Goal: Task Accomplishment & Management: Use online tool/utility

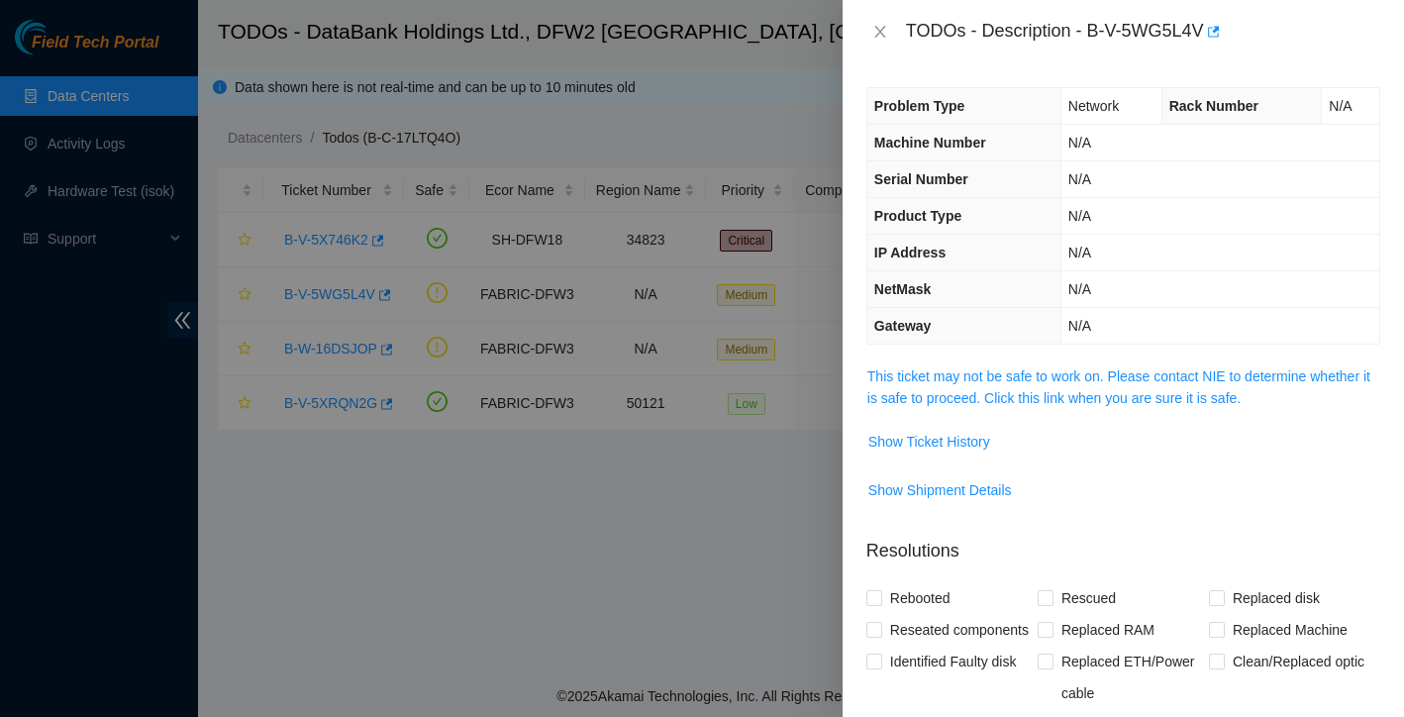
click at [879, 20] on div "TODOs - Description - B-V-5WG5L4V" at bounding box center [1123, 32] width 514 height 32
click at [879, 26] on icon "close" at bounding box center [880, 32] width 16 height 16
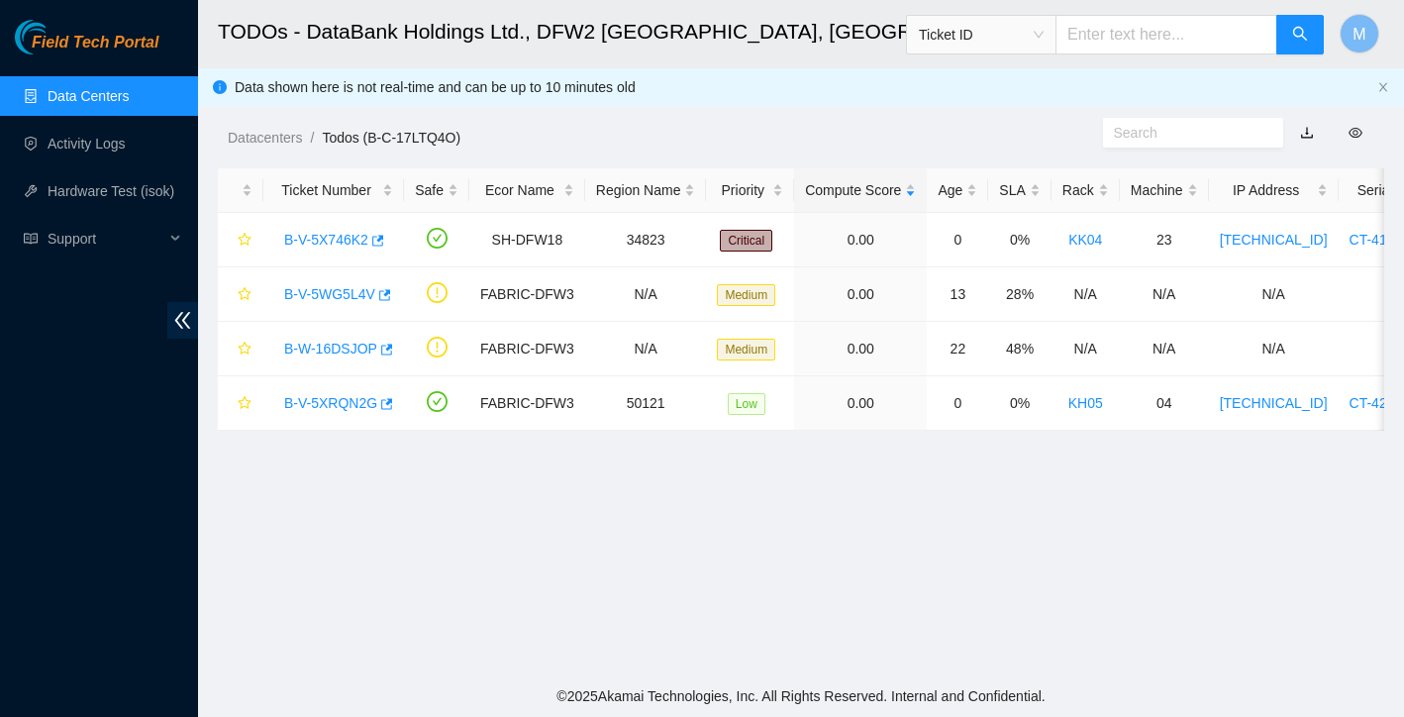
click at [48, 95] on link "Data Centers" at bounding box center [88, 96] width 81 height 16
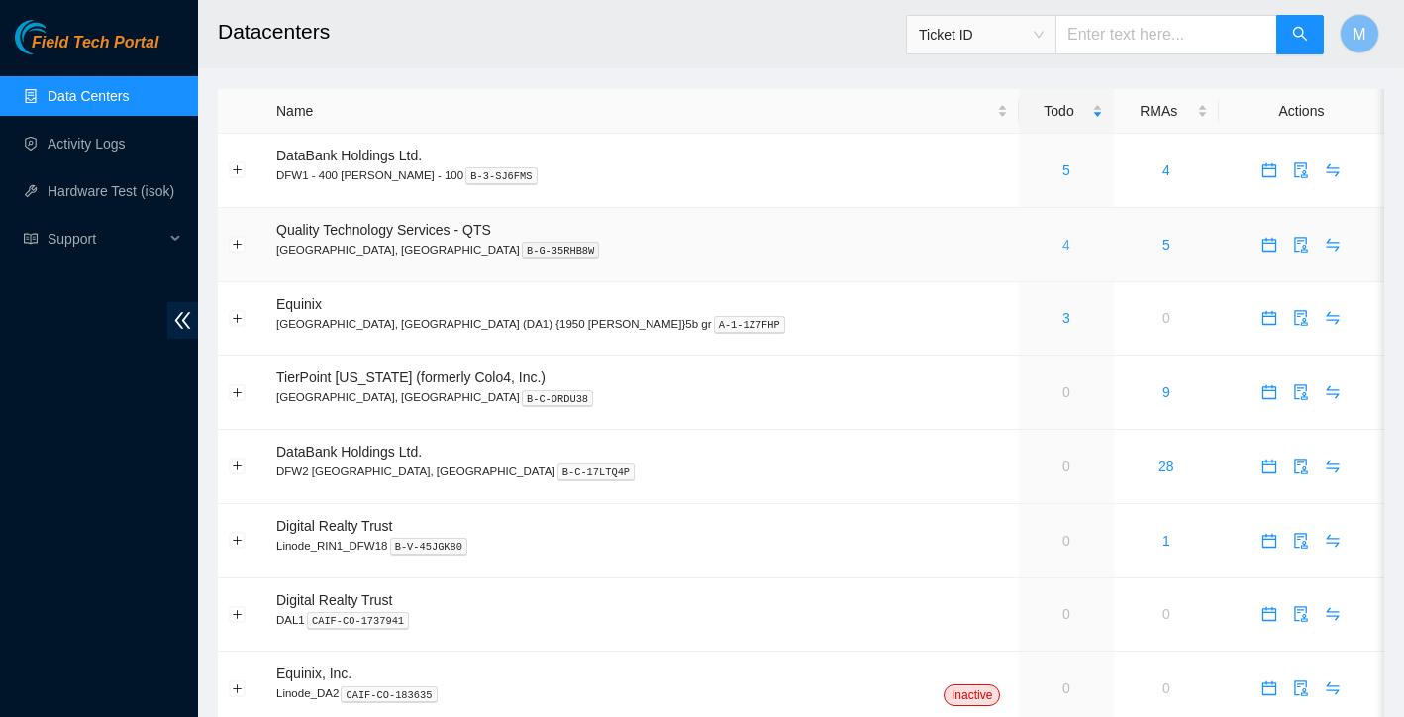
click at [1062, 245] on link "4" at bounding box center [1066, 245] width 8 height 16
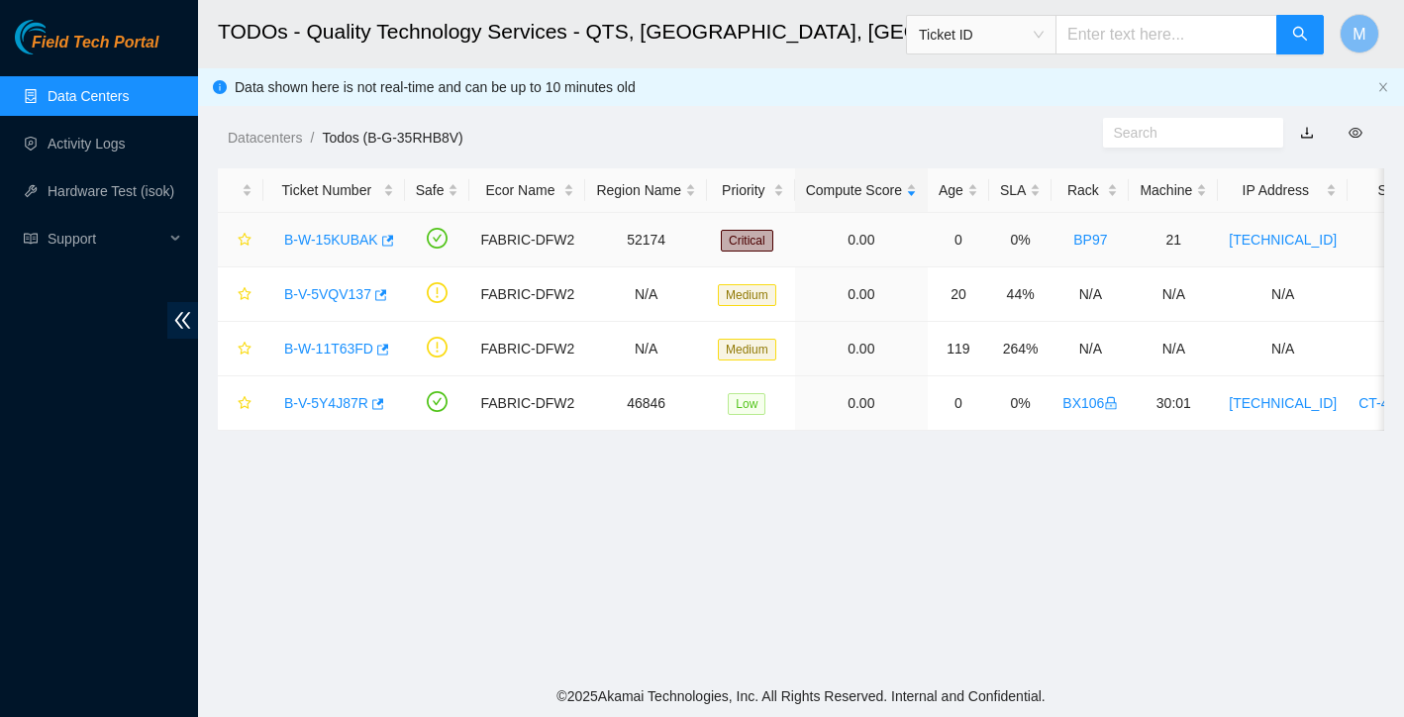
click at [317, 243] on link "B-W-15KUBAK" at bounding box center [331, 240] width 94 height 16
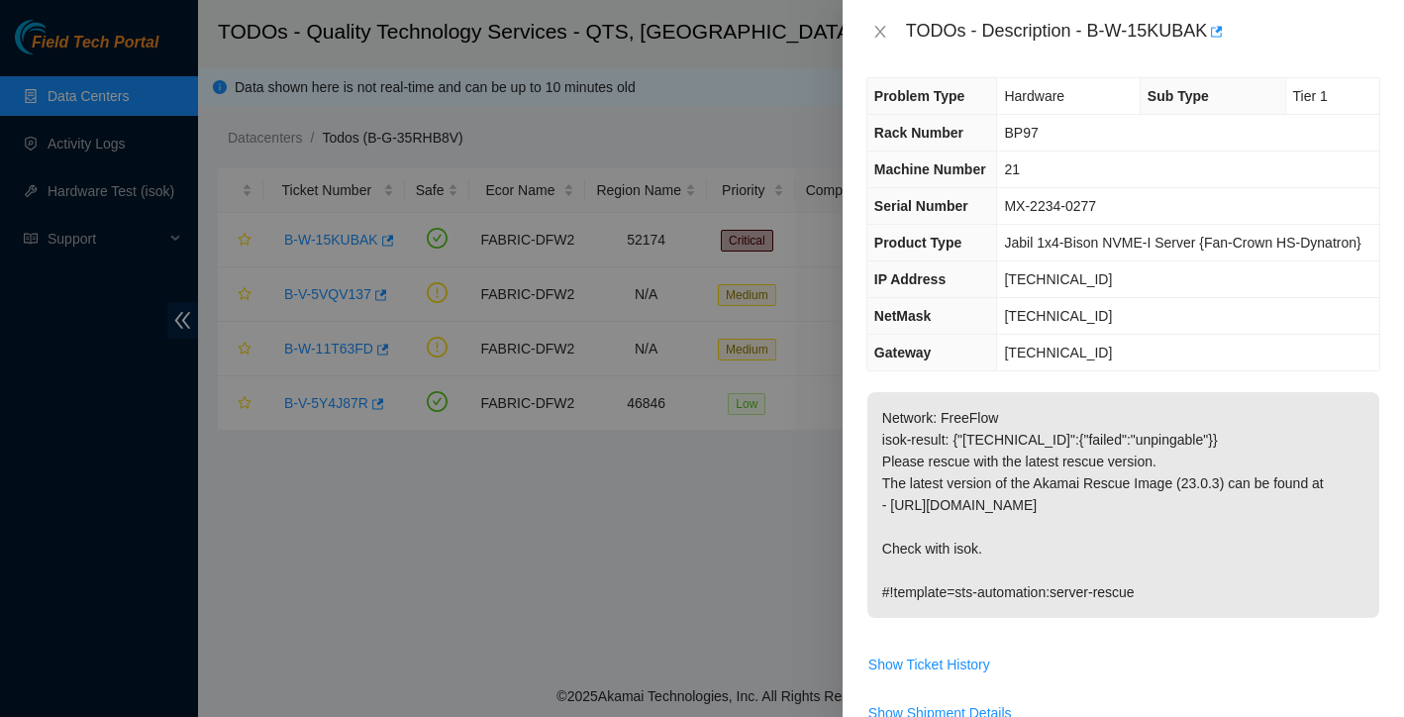
scroll to position [12, 0]
click at [524, 590] on div at bounding box center [702, 358] width 1404 height 717
click at [876, 35] on icon "close" at bounding box center [879, 32] width 11 height 12
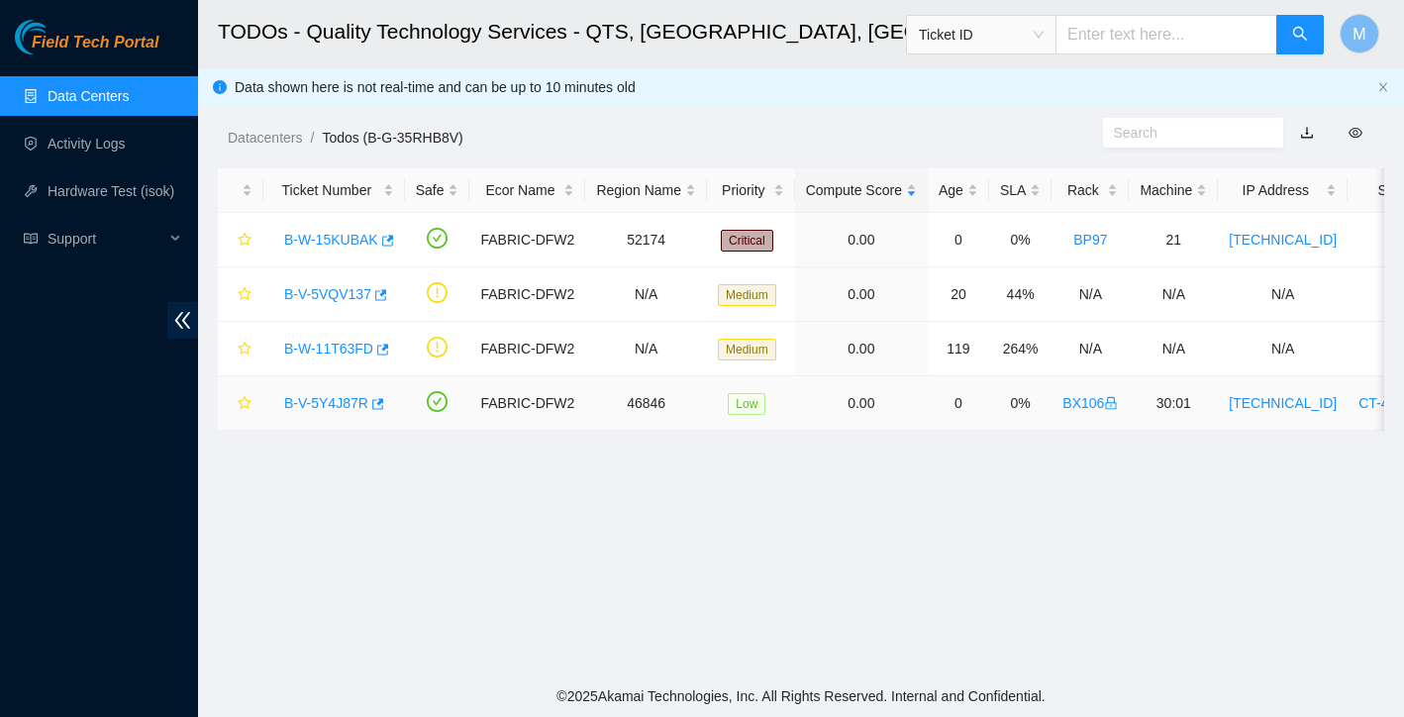
click at [344, 405] on link "B-V-5Y4J87R" at bounding box center [326, 403] width 84 height 16
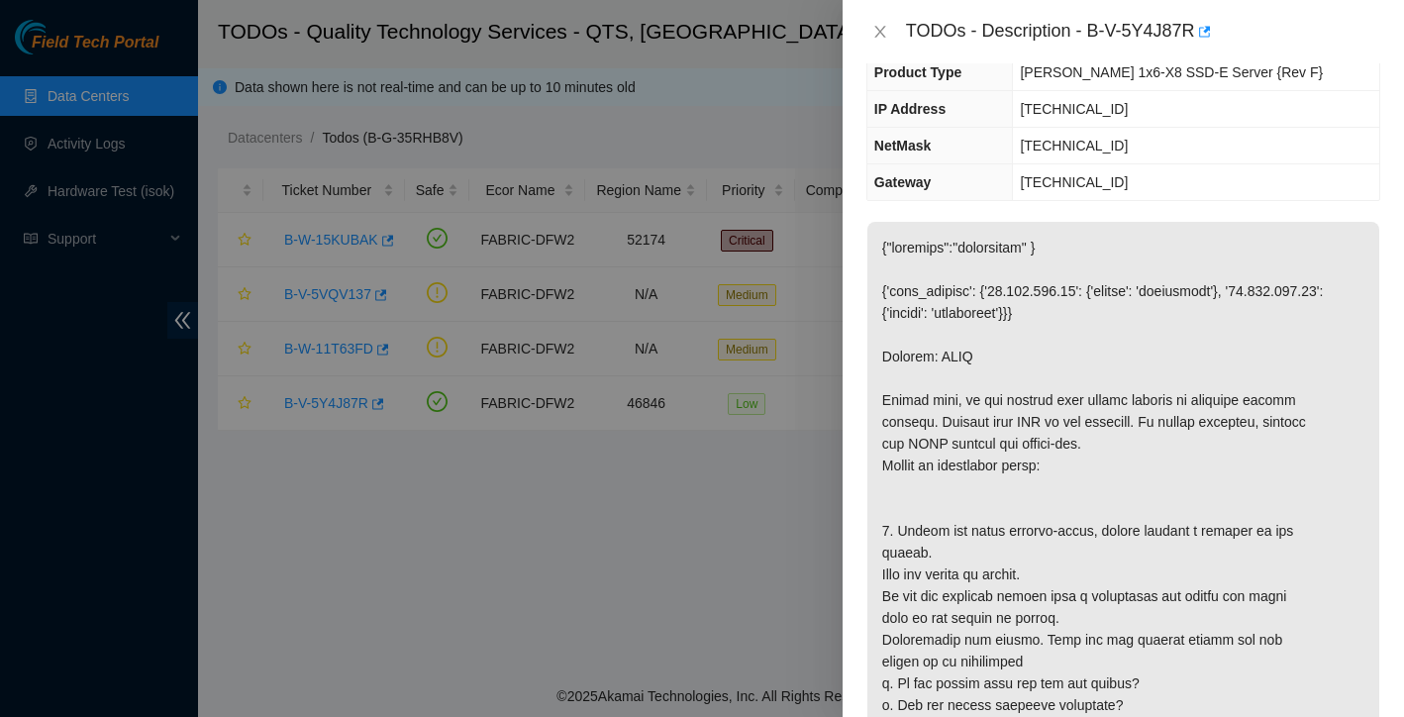
scroll to position [194, 0]
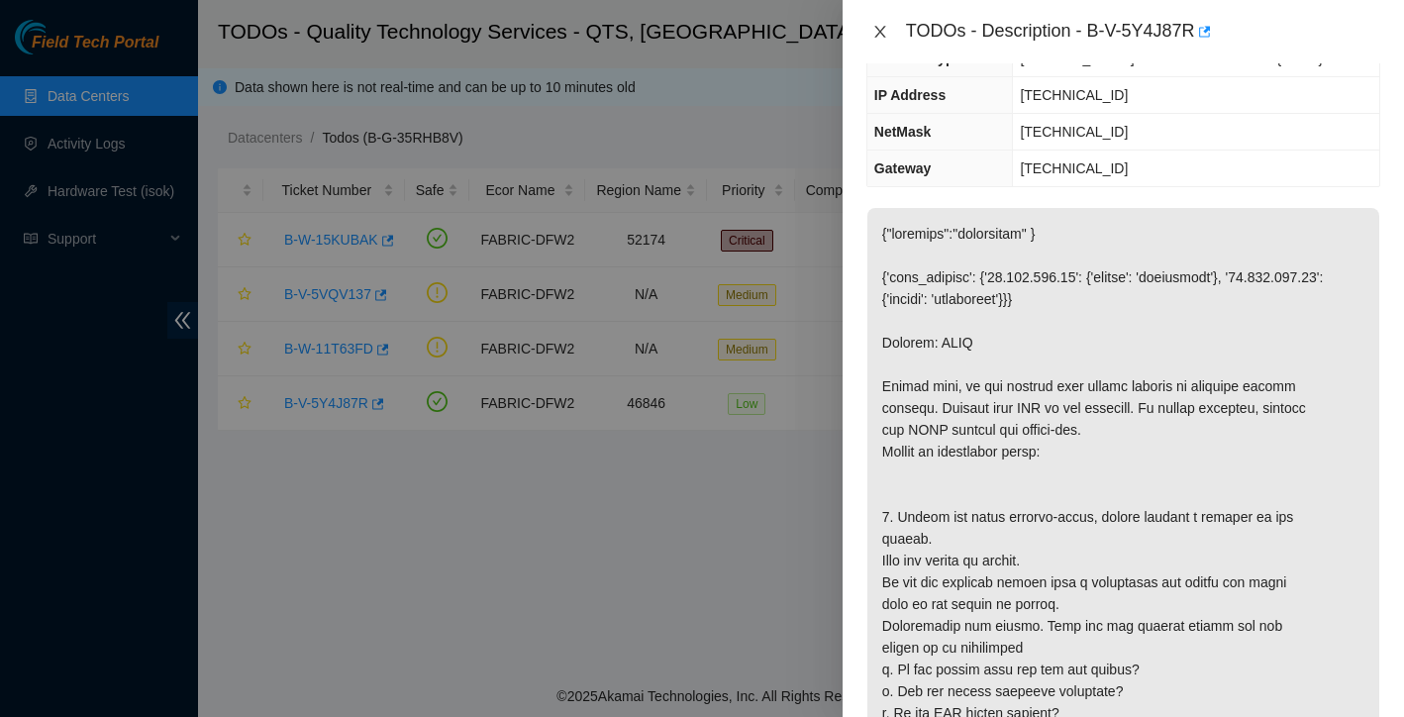
click at [881, 37] on icon "close" at bounding box center [880, 32] width 16 height 16
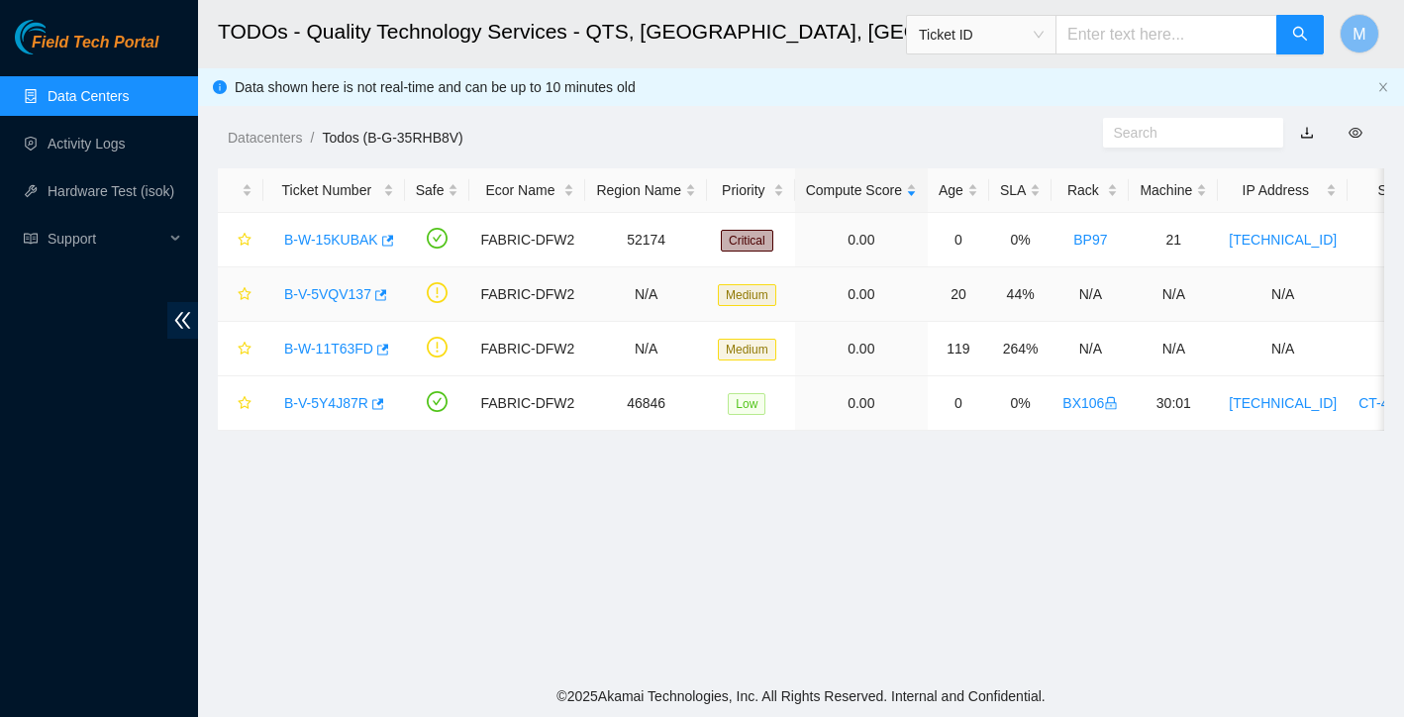
click at [352, 292] on link "B-V-5VQV137" at bounding box center [327, 294] width 87 height 16
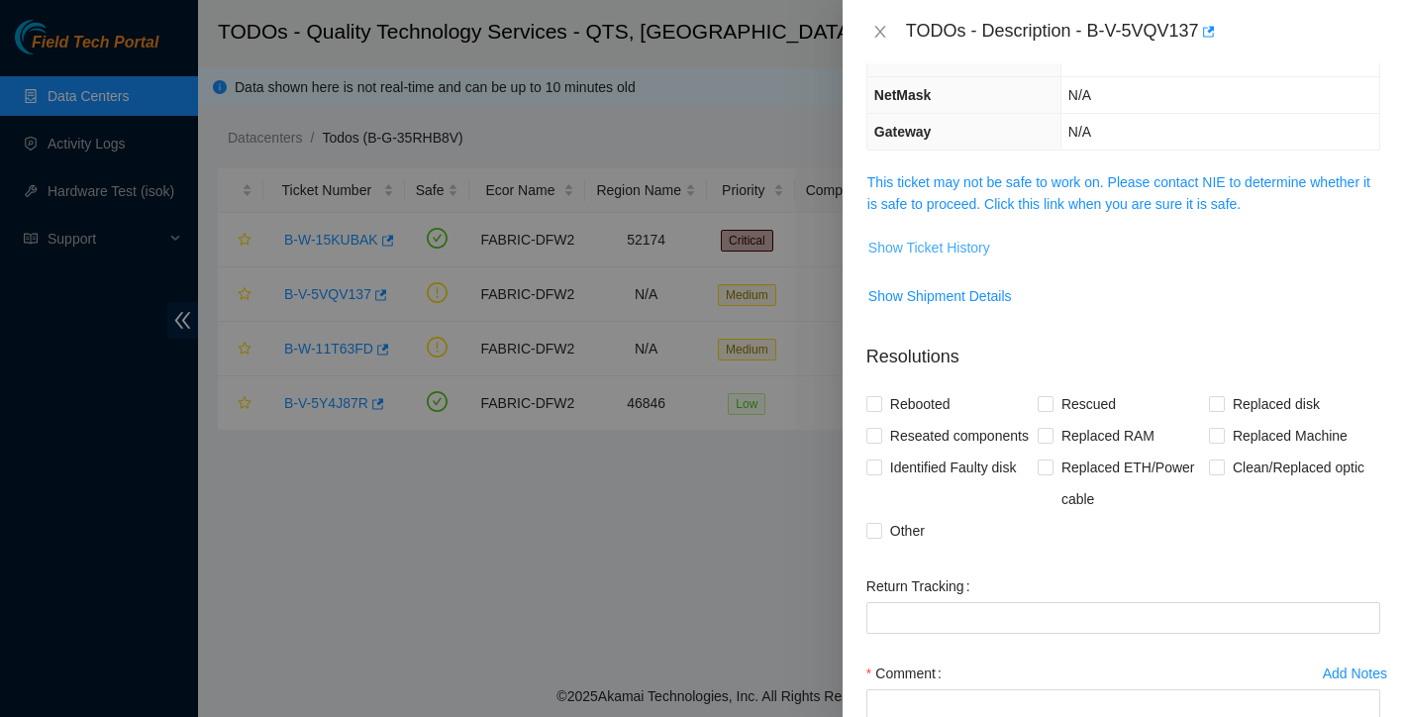
click at [987, 243] on span "Show Ticket History" at bounding box center [929, 248] width 122 height 22
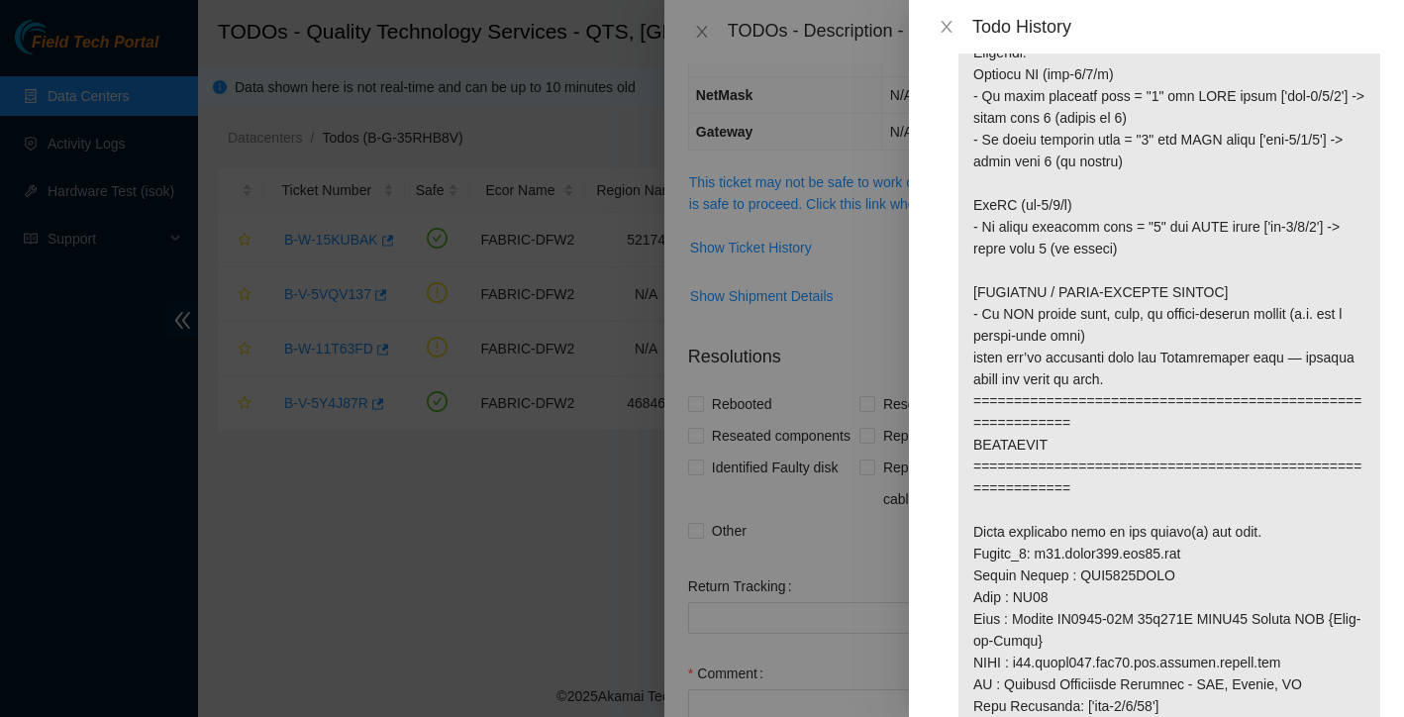
scroll to position [718, 0]
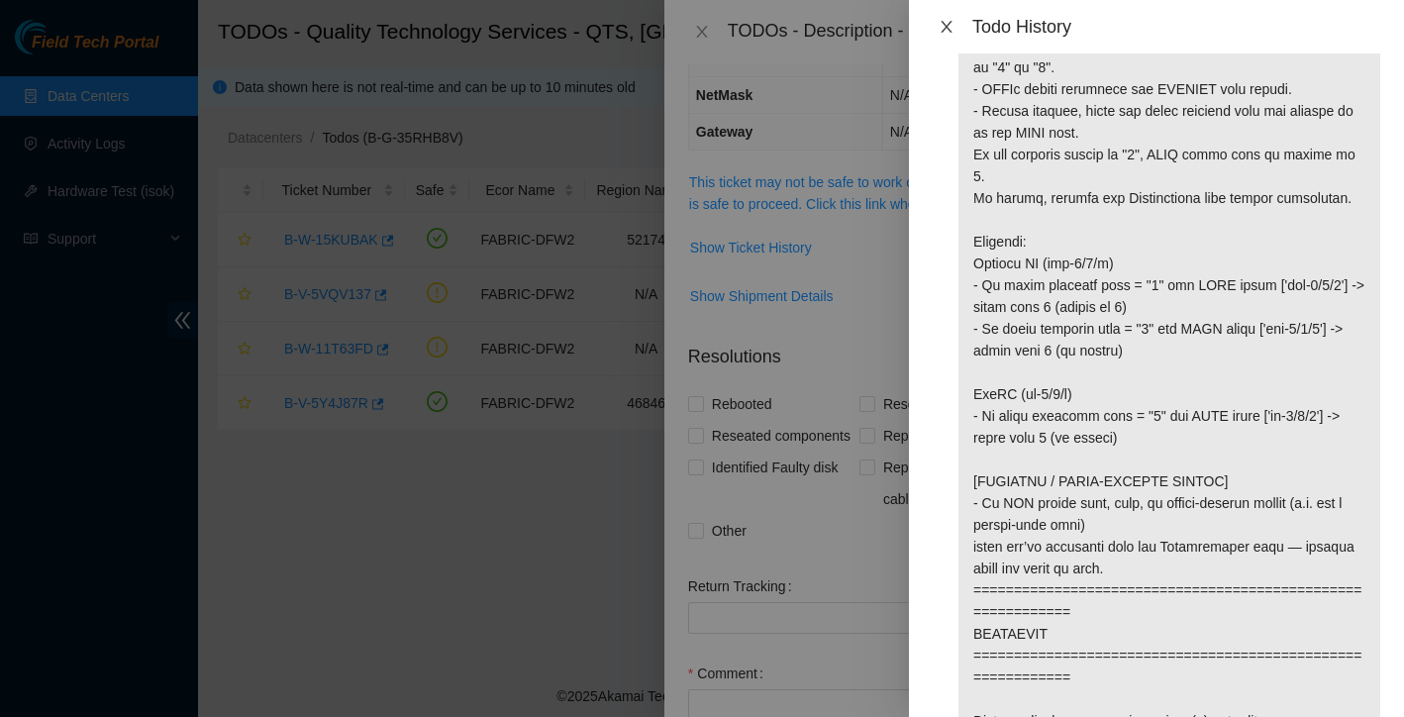
click at [955, 22] on button "Close" at bounding box center [947, 27] width 28 height 19
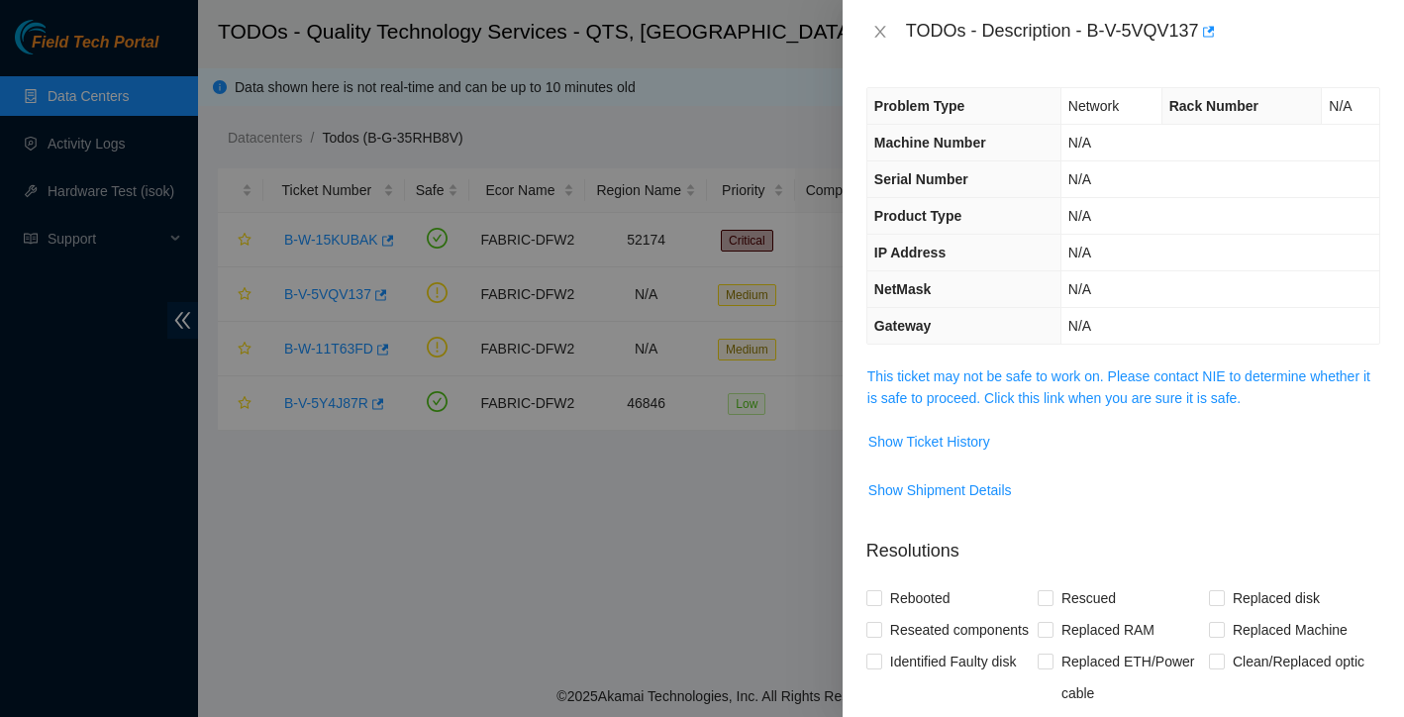
scroll to position [0, 0]
drag, startPoint x: 1095, startPoint y: 29, endPoint x: 1211, endPoint y: 37, distance: 116.1
click at [1211, 37] on div "TODOs - Description - B-V-5VQV137" at bounding box center [1143, 32] width 474 height 32
click at [773, 491] on div at bounding box center [702, 358] width 1404 height 717
click at [881, 33] on icon "close" at bounding box center [879, 32] width 11 height 12
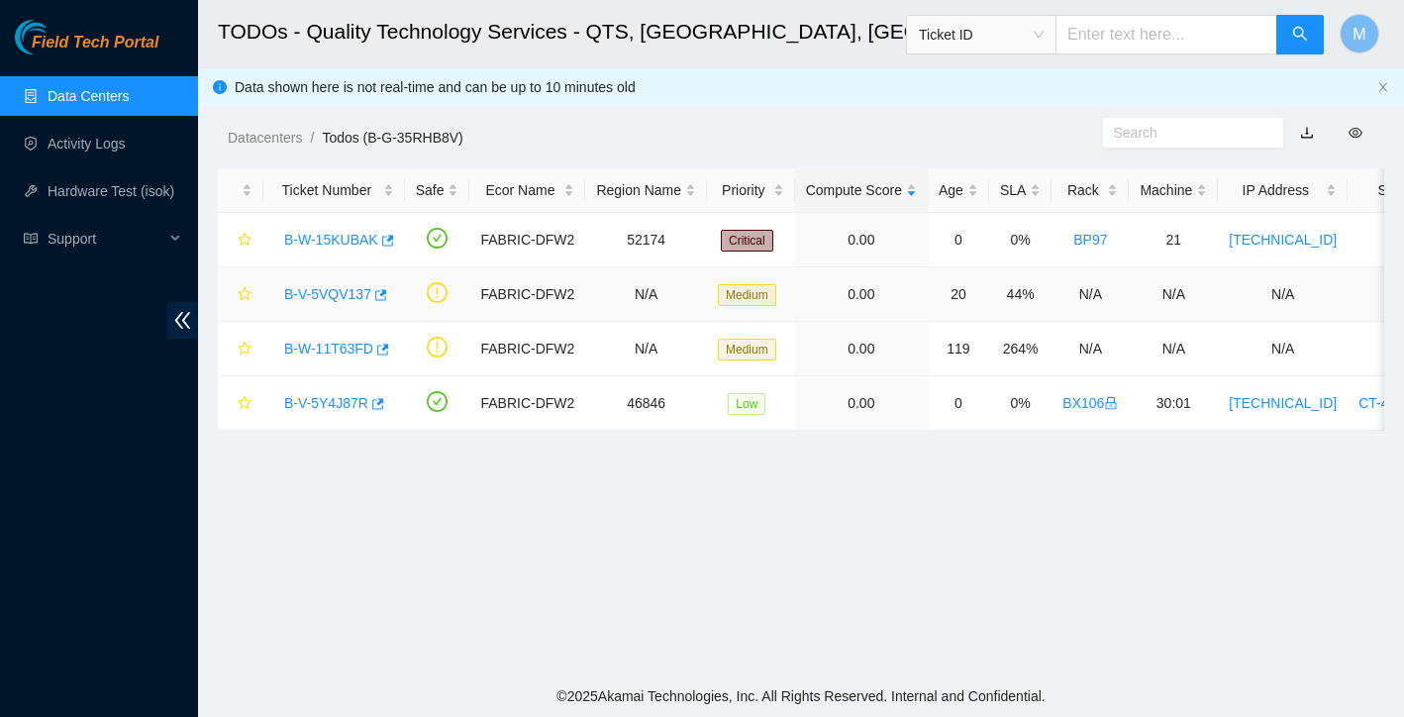
click at [332, 294] on link "B-V-5VQV137" at bounding box center [327, 294] width 87 height 16
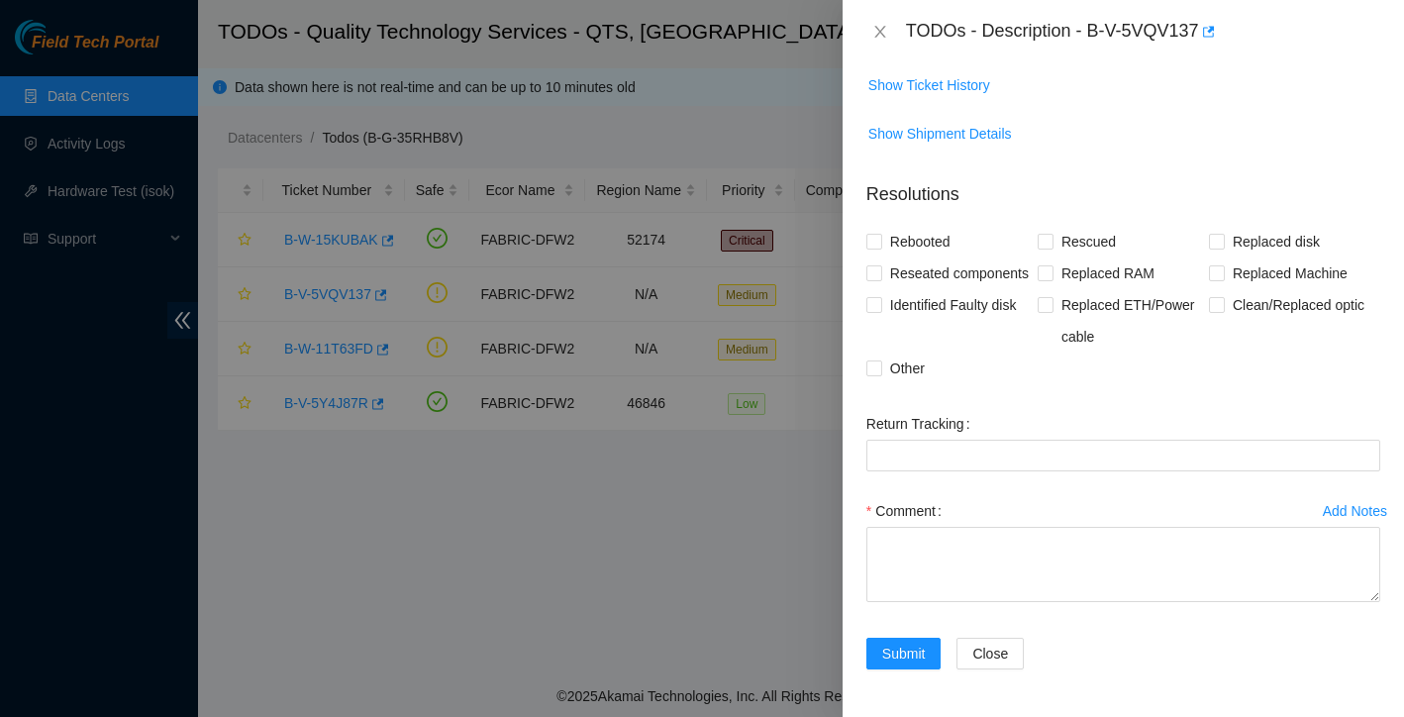
scroll to position [321, 0]
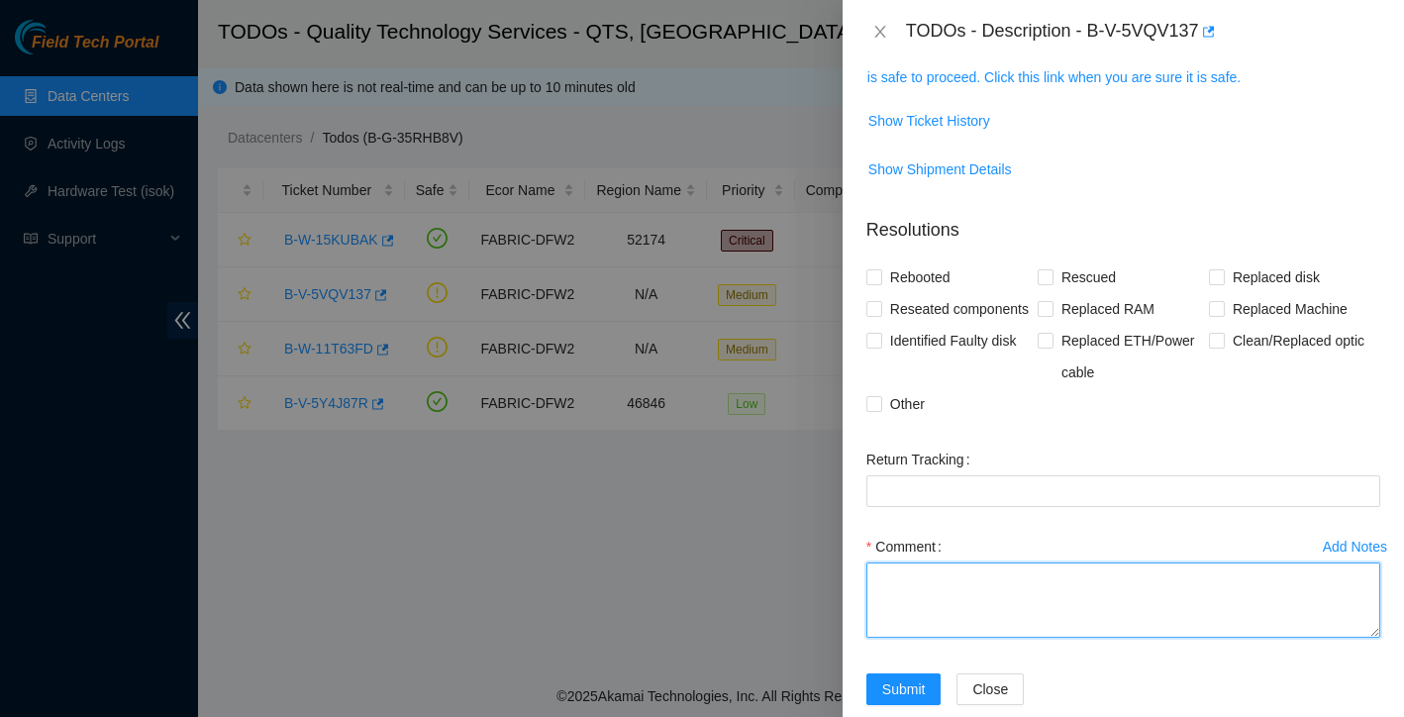
click at [921, 607] on textarea "Comment" at bounding box center [1123, 599] width 514 height 75
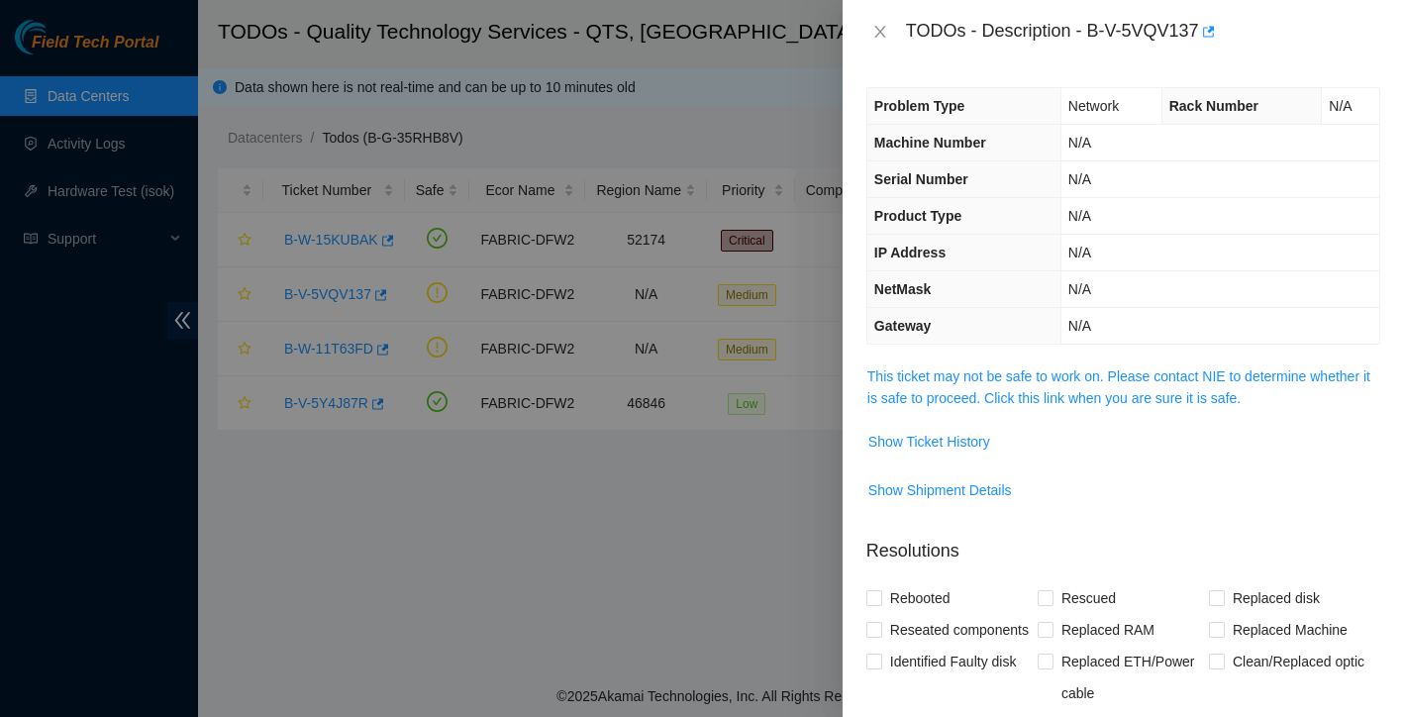
scroll to position [0, 0]
drag, startPoint x: 1090, startPoint y: 29, endPoint x: 1206, endPoint y: 32, distance: 115.9
click at [1206, 32] on div "TODOs - Description - B-V-5VQV137" at bounding box center [1143, 32] width 474 height 32
copy div "B-V-5VQV137"
